Goal: Transaction & Acquisition: Download file/media

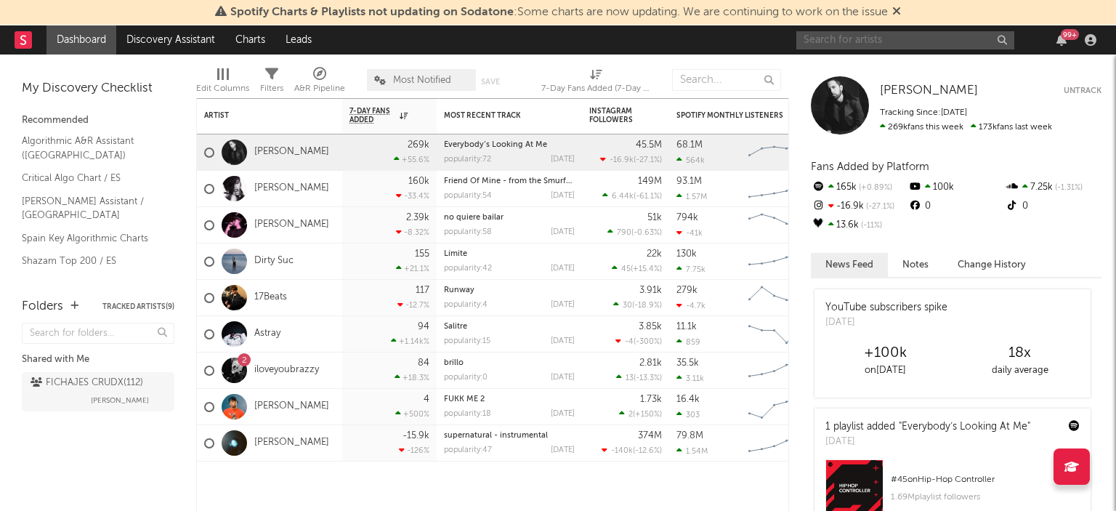
click at [949, 31] on input "text" at bounding box center [906, 40] width 218 height 18
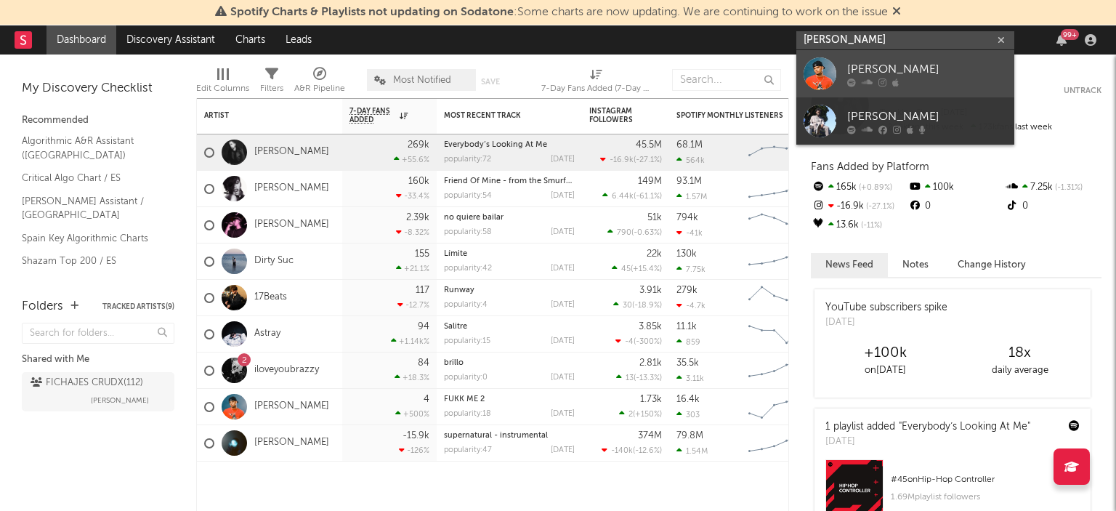
type input "[PERSON_NAME]"
click at [932, 75] on div "[PERSON_NAME]" at bounding box center [927, 68] width 160 height 17
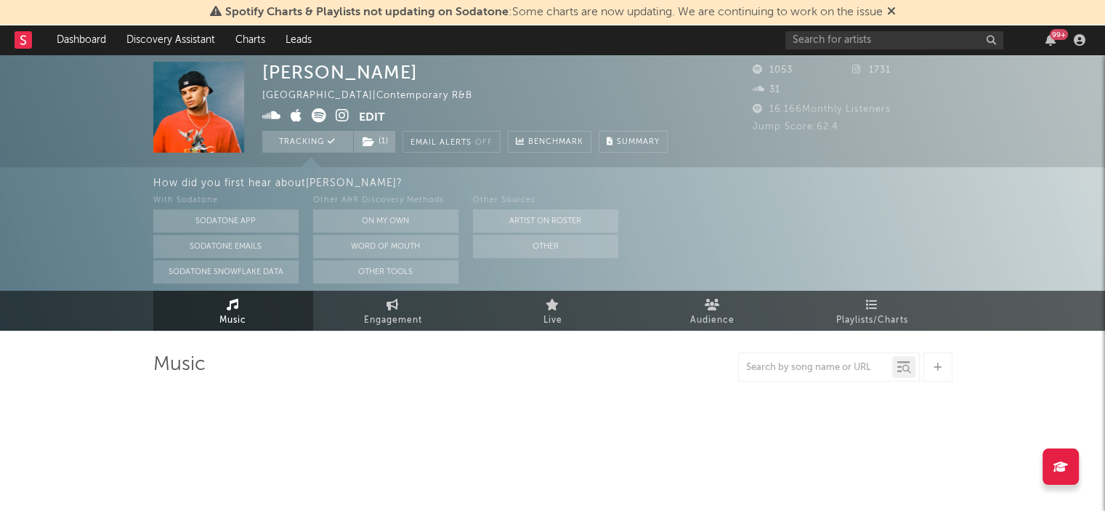
select select "6m"
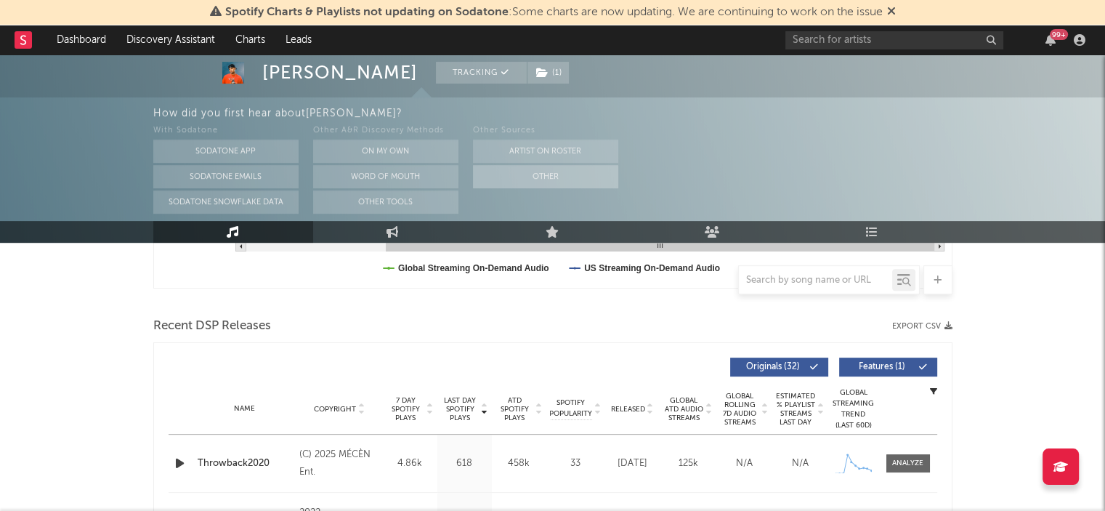
scroll to position [438, 0]
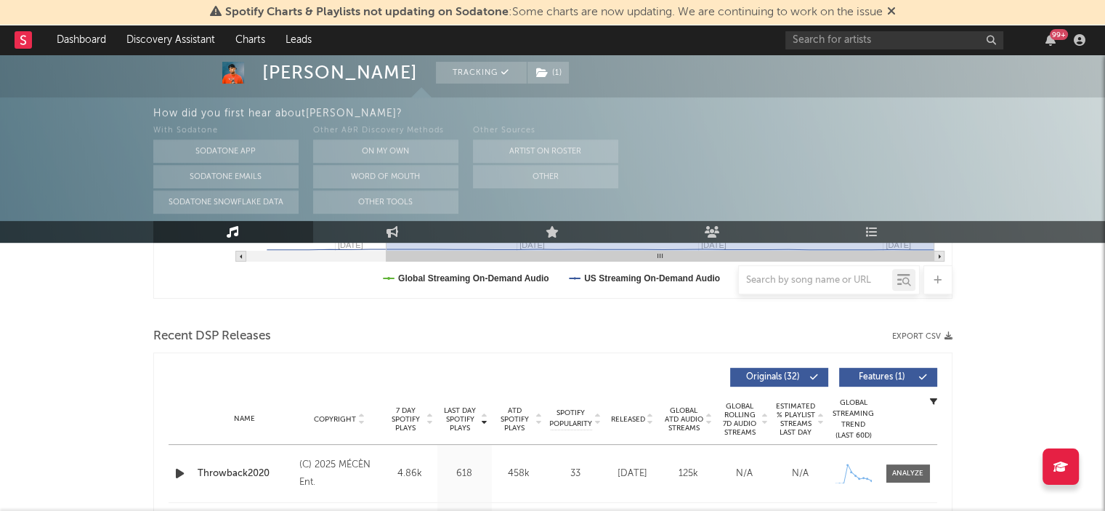
click at [949, 339] on icon "button" at bounding box center [949, 336] width 8 height 8
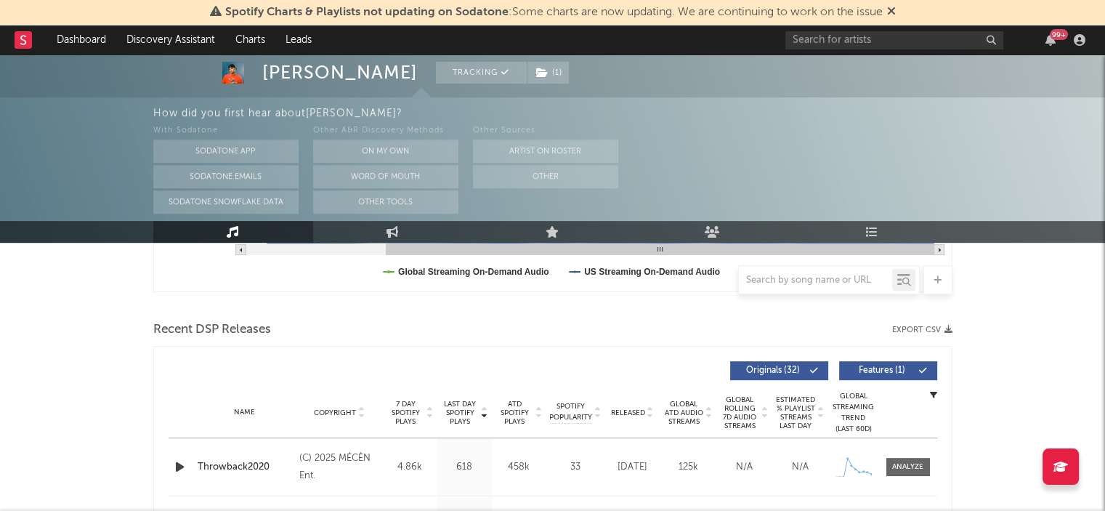
scroll to position [445, 0]
click at [941, 328] on button "Export CSV" at bounding box center [922, 329] width 60 height 9
